Goal: Navigation & Orientation: Go to known website

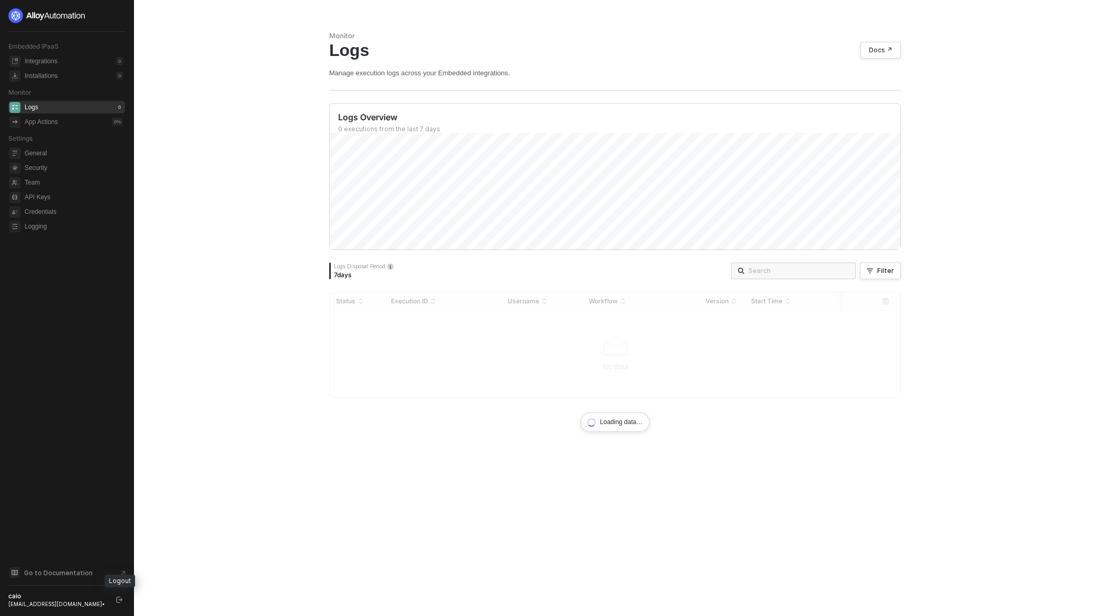
click at [114, 604] on button "button" at bounding box center [119, 600] width 13 height 13
